Goal: Task Accomplishment & Management: Manage account settings

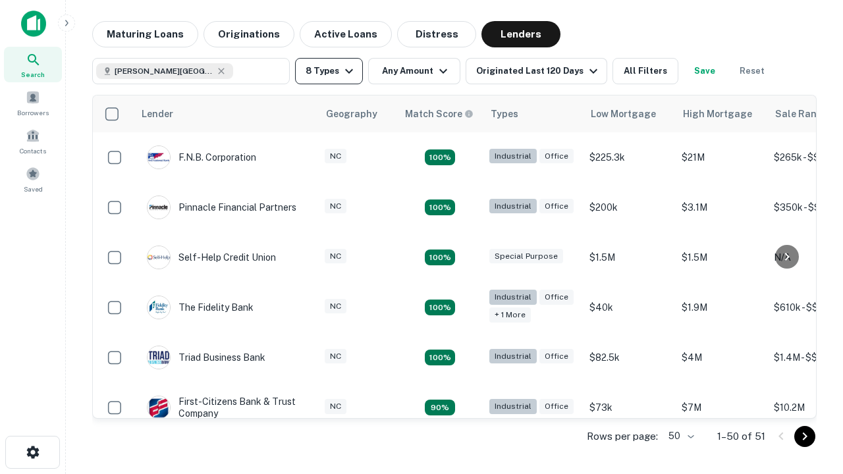
click at [329, 71] on button "8 Types" at bounding box center [329, 71] width 68 height 26
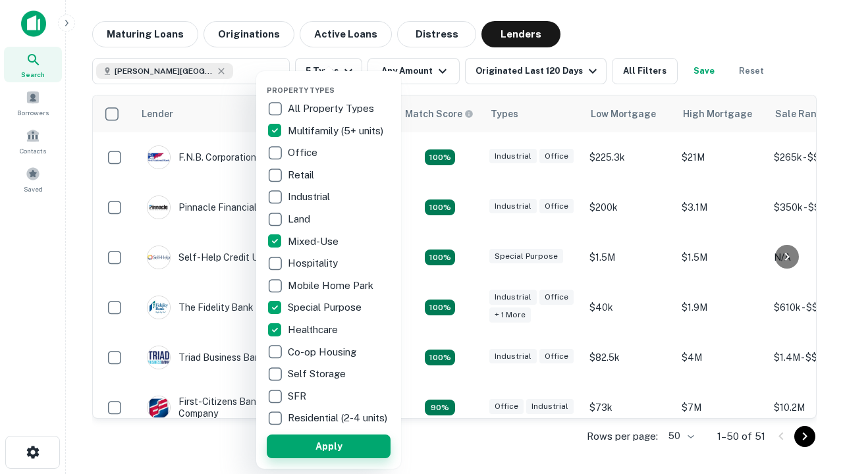
click at [329, 446] on button "Apply" at bounding box center [329, 447] width 124 height 24
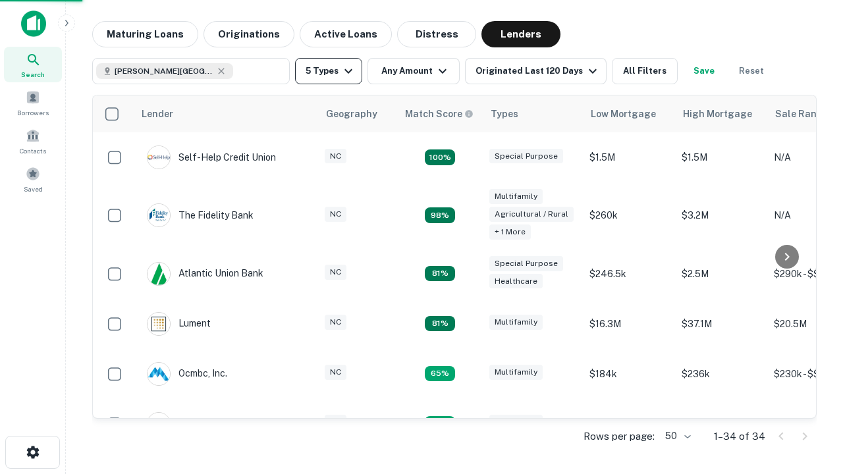
click at [329, 71] on button "5 Types" at bounding box center [328, 71] width 67 height 26
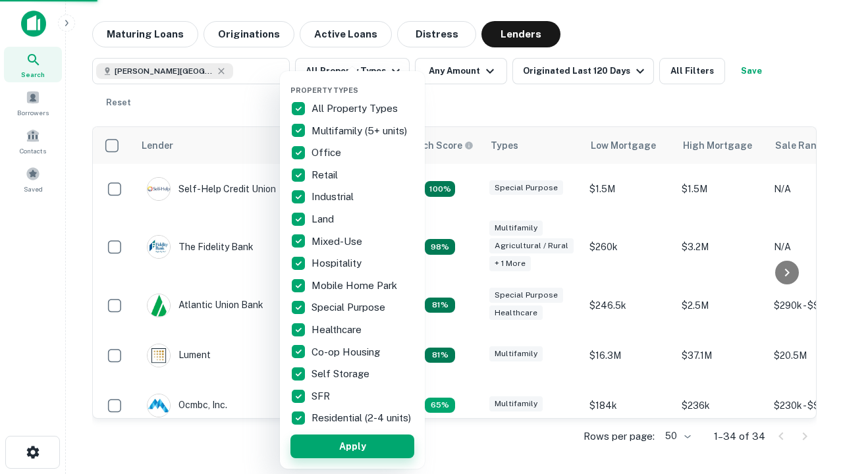
click at [353, 446] on button "Apply" at bounding box center [353, 447] width 124 height 24
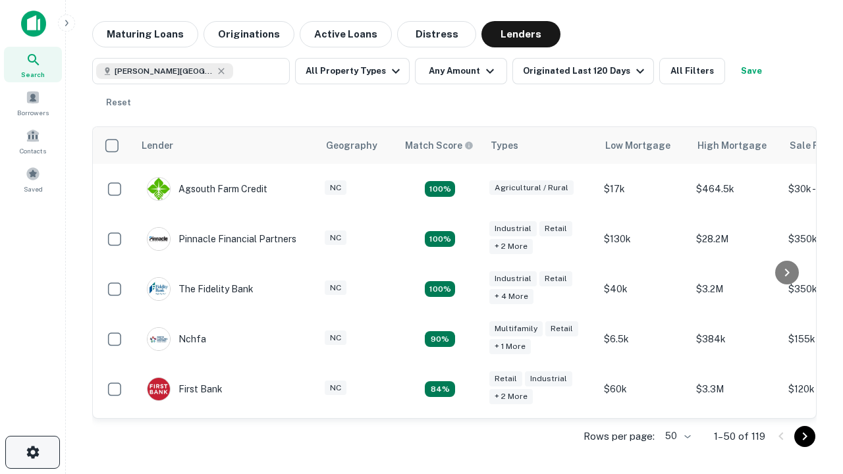
click at [32, 453] on icon "button" at bounding box center [33, 453] width 16 height 16
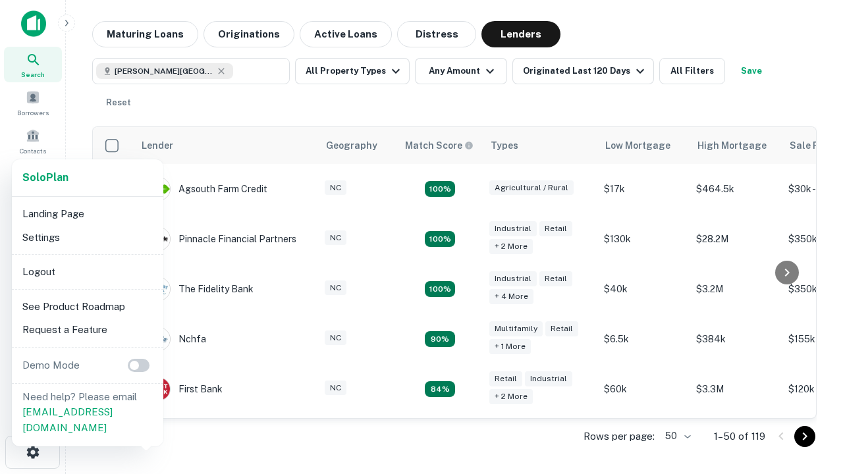
click at [87, 271] on li "Logout" at bounding box center [87, 272] width 141 height 24
